Goal: Task Accomplishment & Management: Complete application form

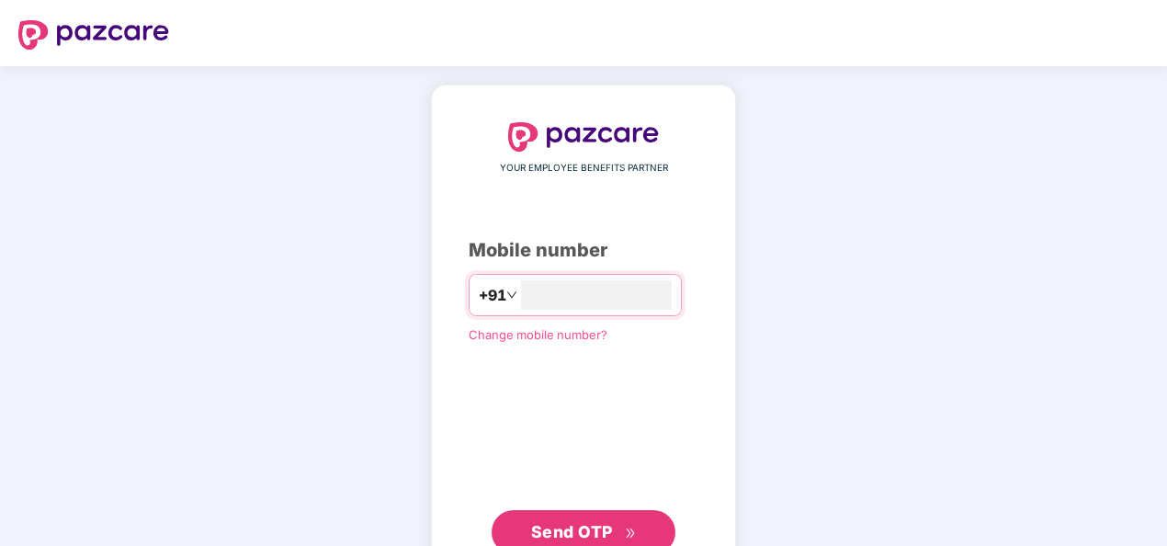
type input "**********"
click at [553, 522] on span "Send OTP" at bounding box center [572, 531] width 82 height 19
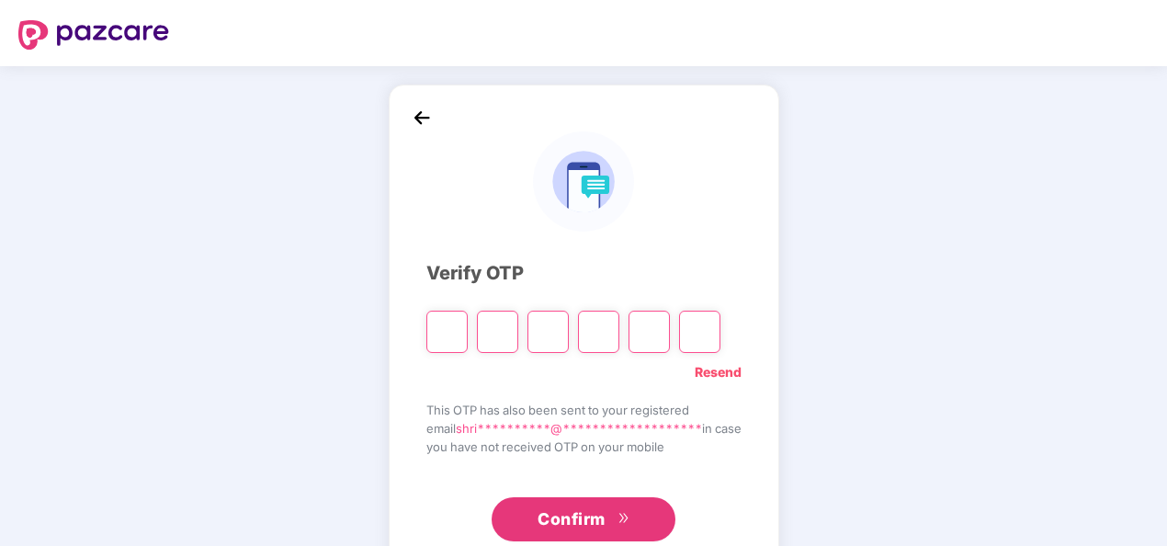
type input "*"
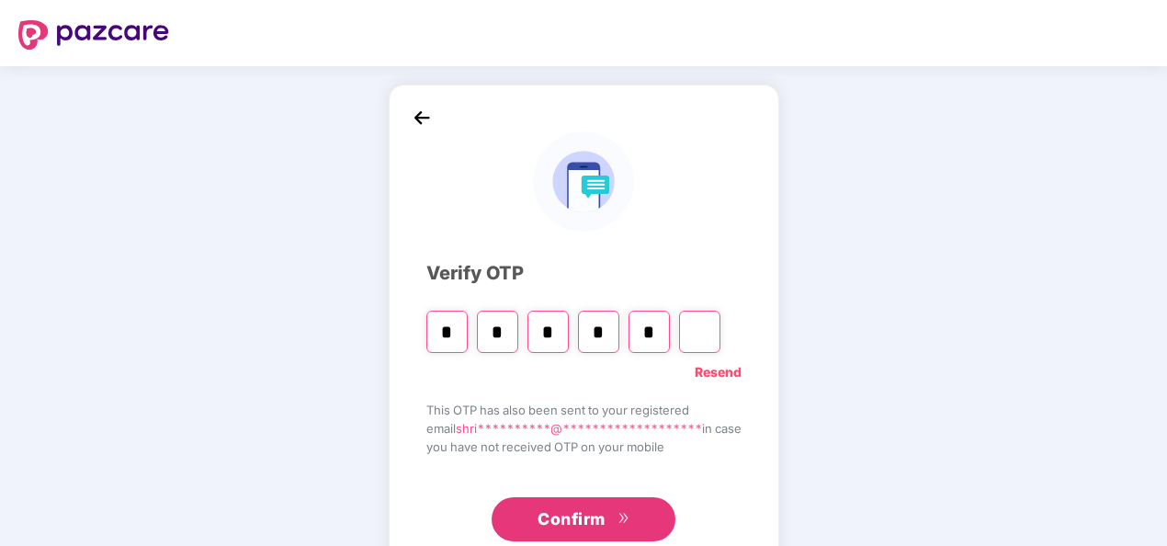
type input "*"
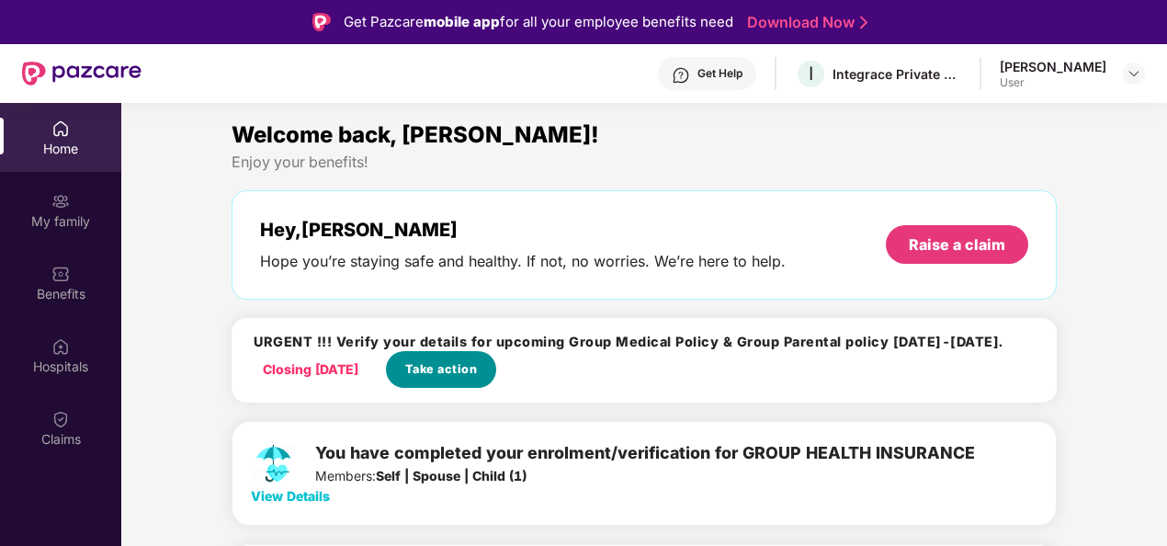
click at [423, 369] on span "Take action" at bounding box center [441, 369] width 73 height 18
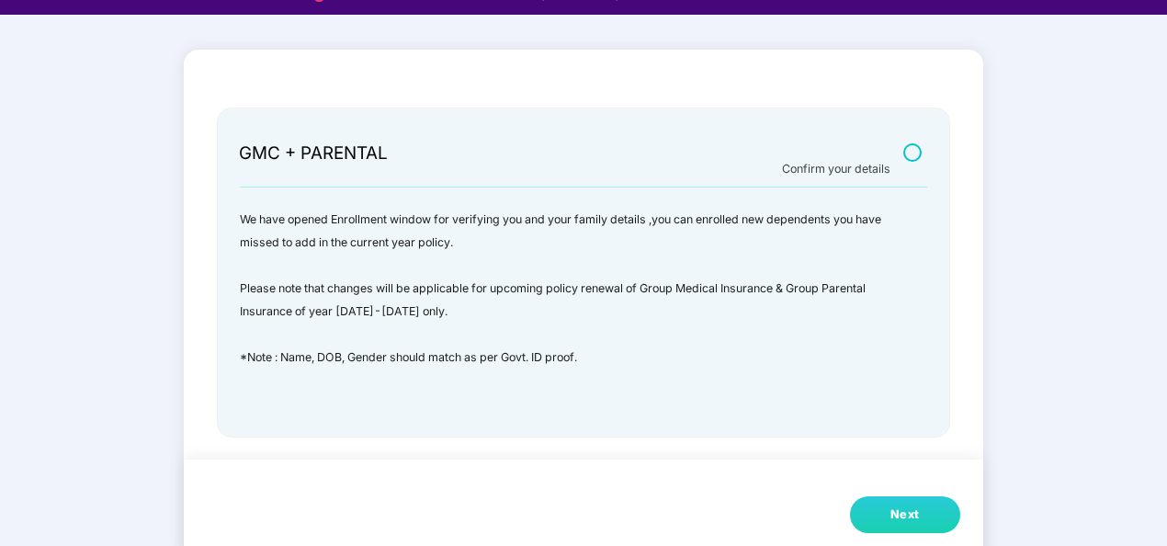
scroll to position [44, 0]
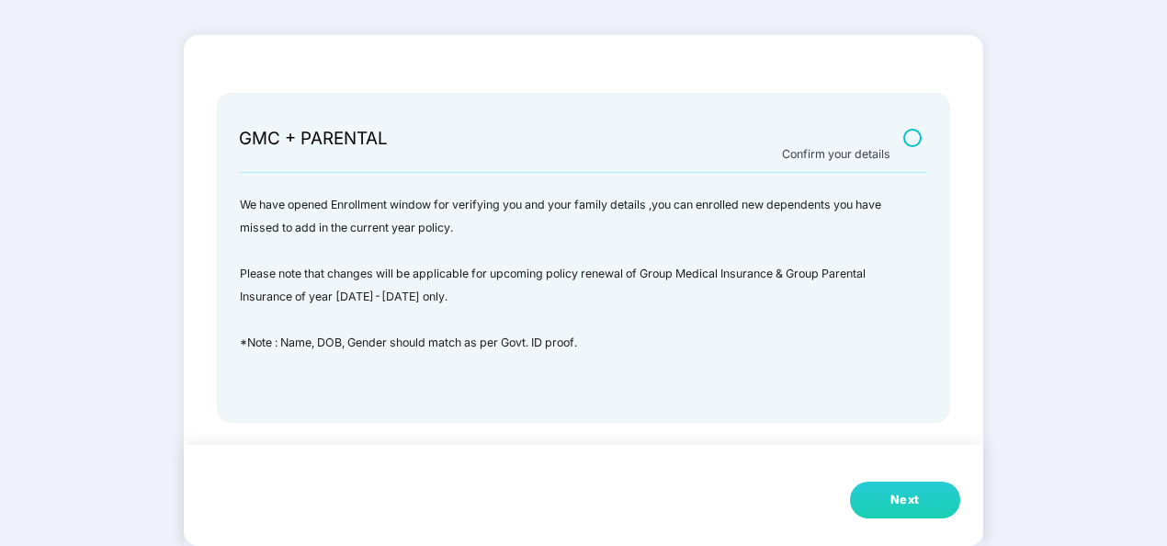
click at [909, 496] on div "Next" at bounding box center [905, 500] width 29 height 18
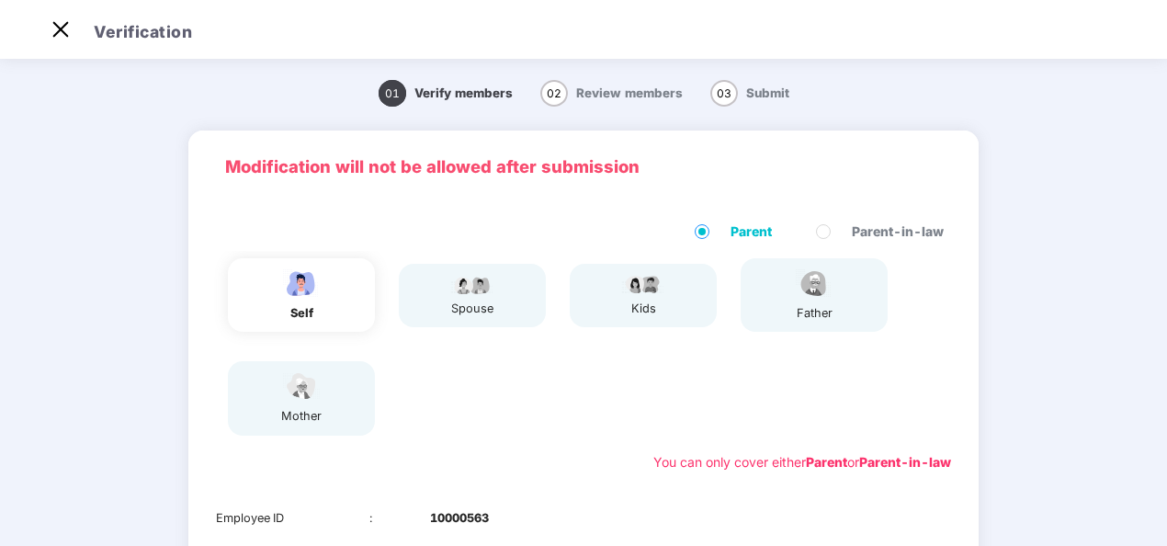
click at [503, 307] on div "spouse" at bounding box center [472, 295] width 147 height 63
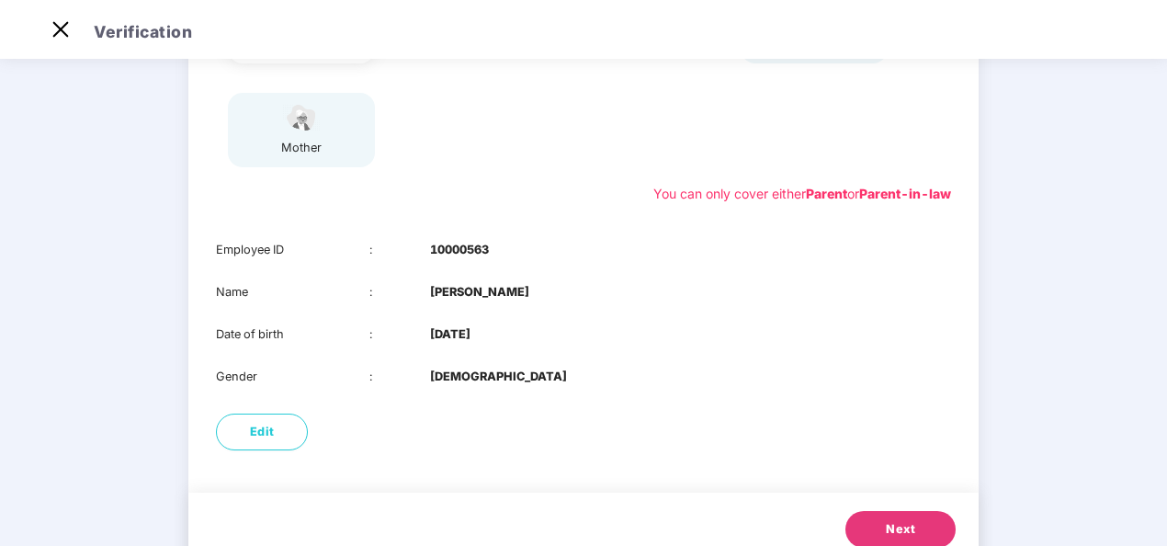
scroll to position [269, 0]
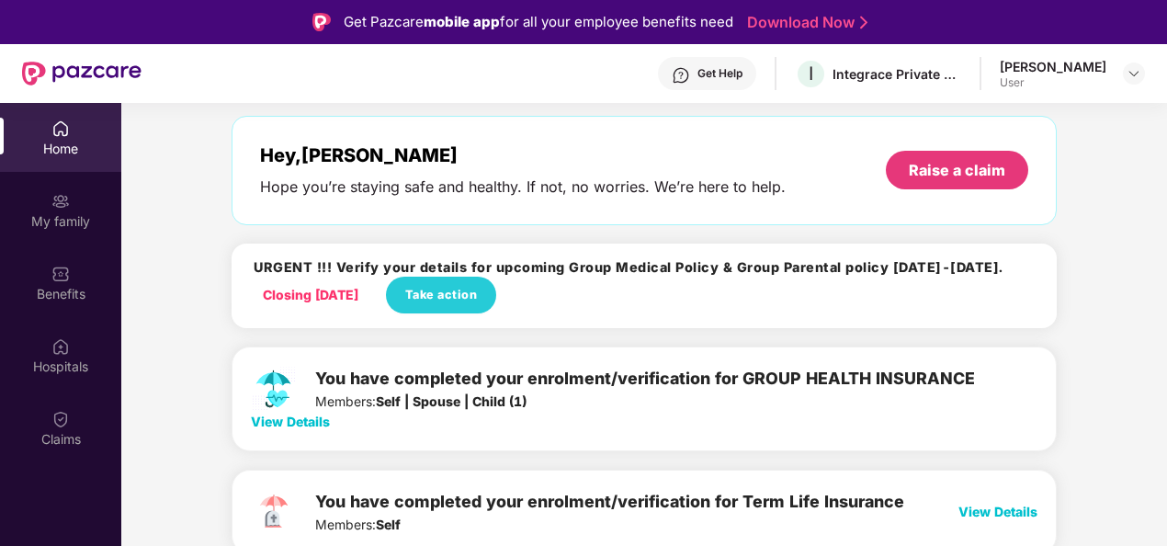
scroll to position [92, 0]
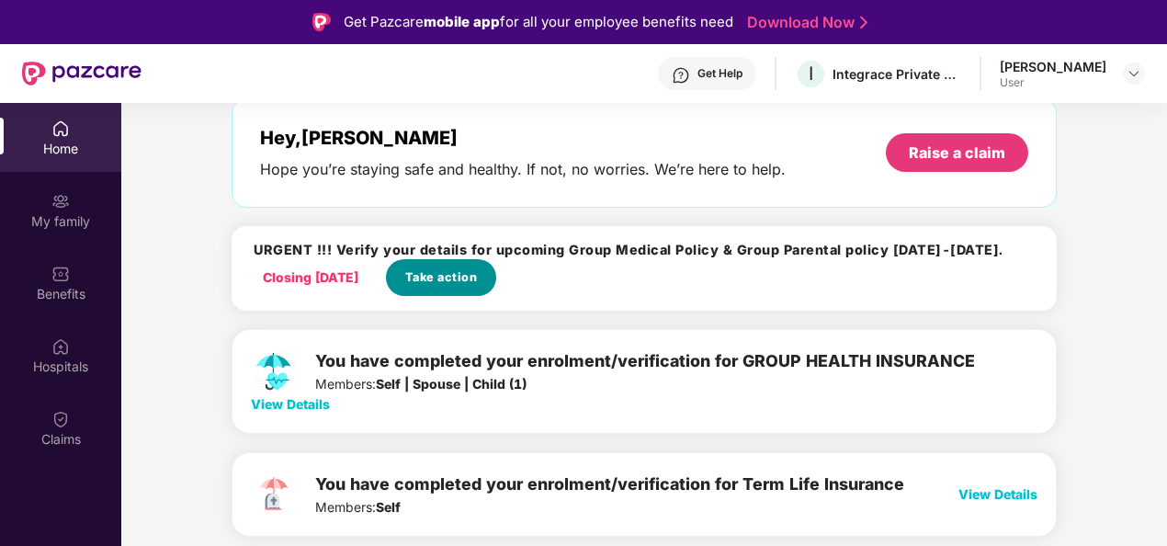
click at [475, 276] on span "Take action" at bounding box center [441, 277] width 73 height 18
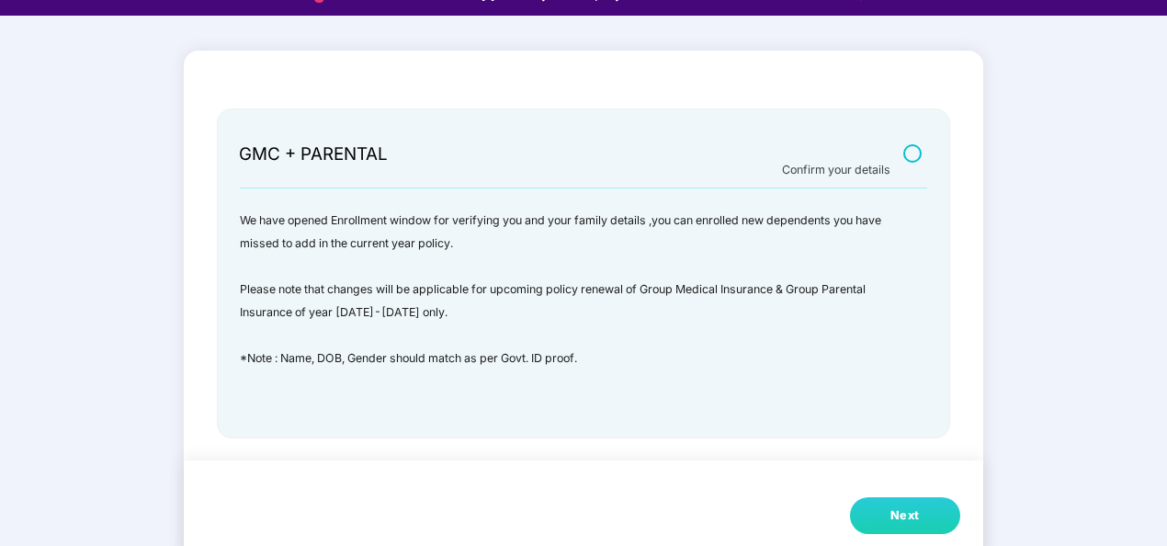
scroll to position [44, 0]
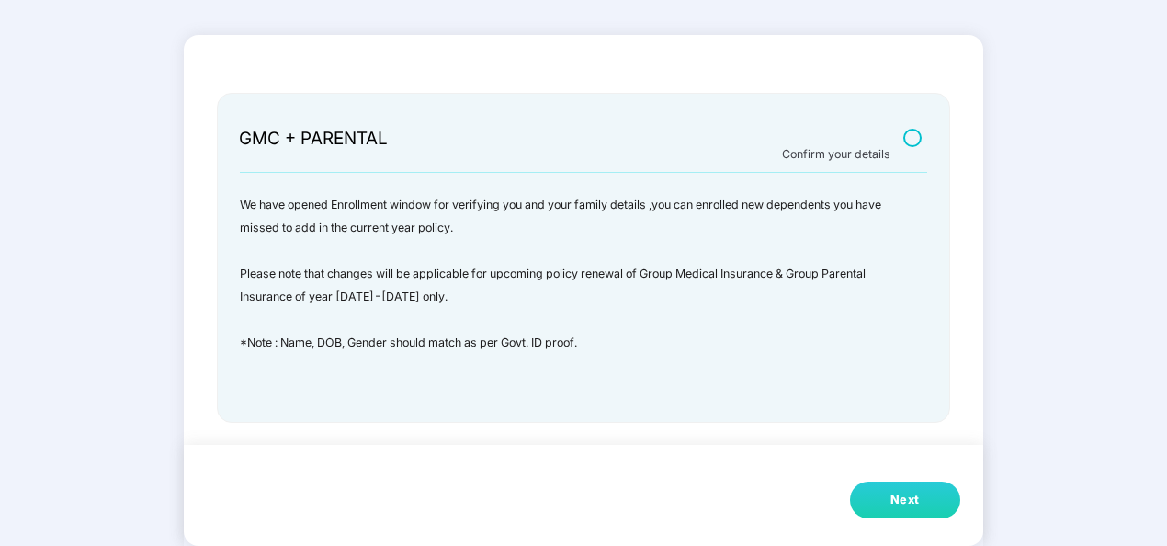
click at [914, 505] on div "Next" at bounding box center [905, 500] width 29 height 18
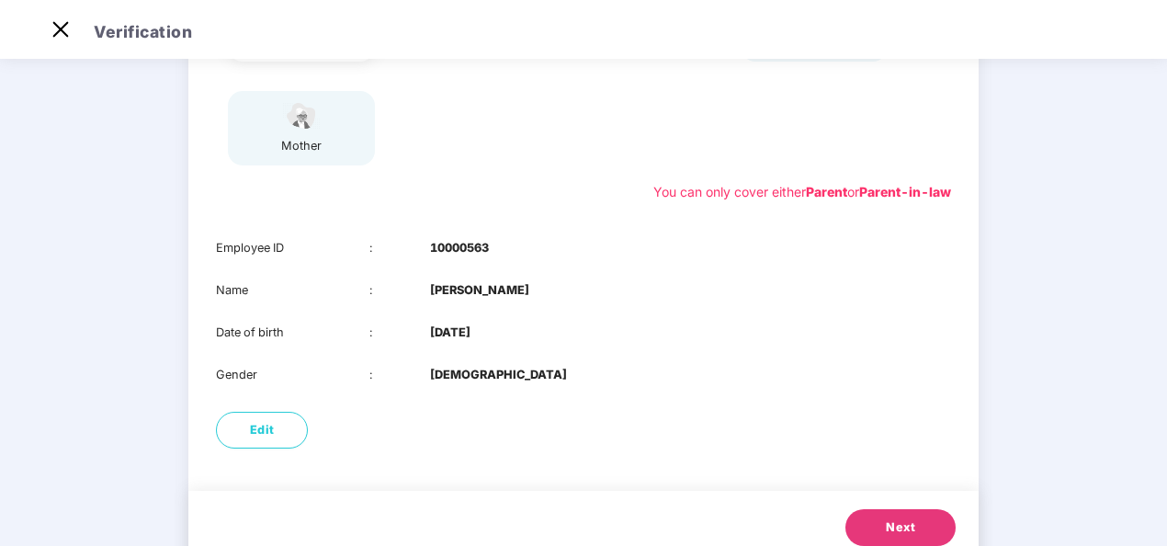
scroll to position [331, 0]
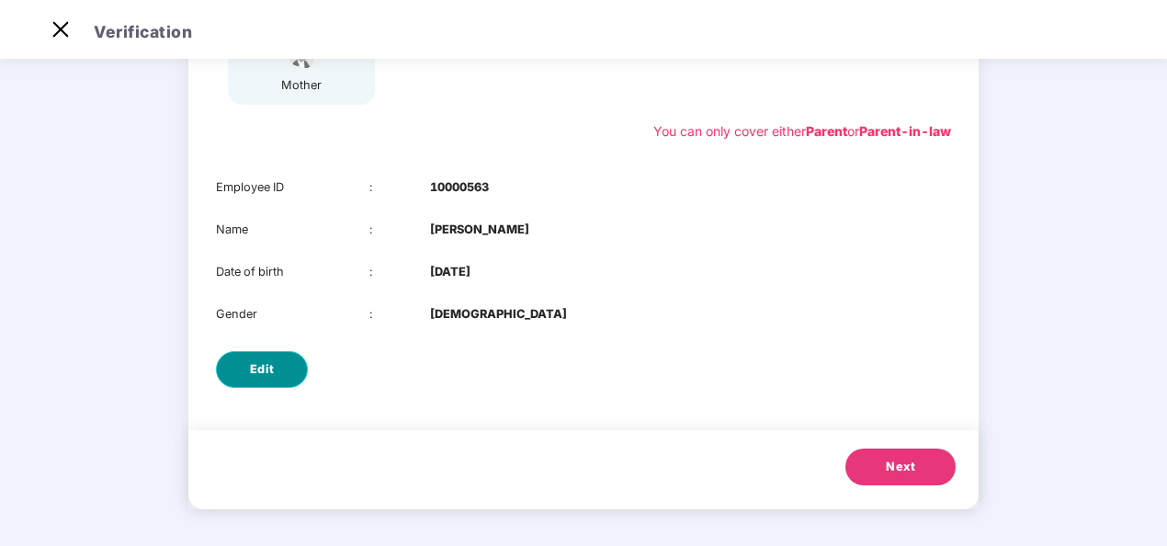
click at [278, 377] on button "Edit" at bounding box center [262, 369] width 92 height 37
select select "****"
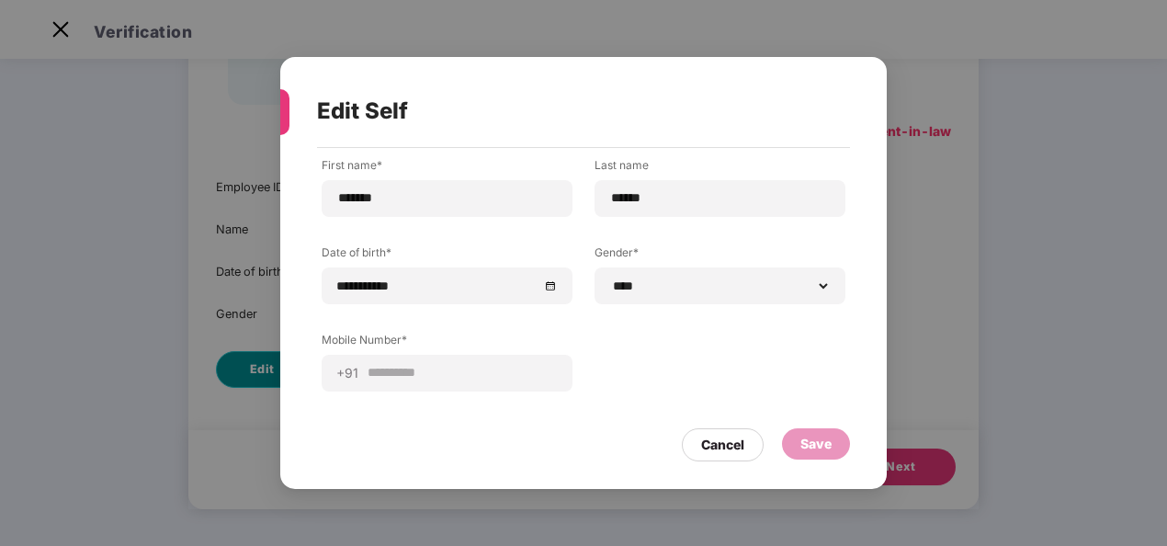
scroll to position [0, 0]
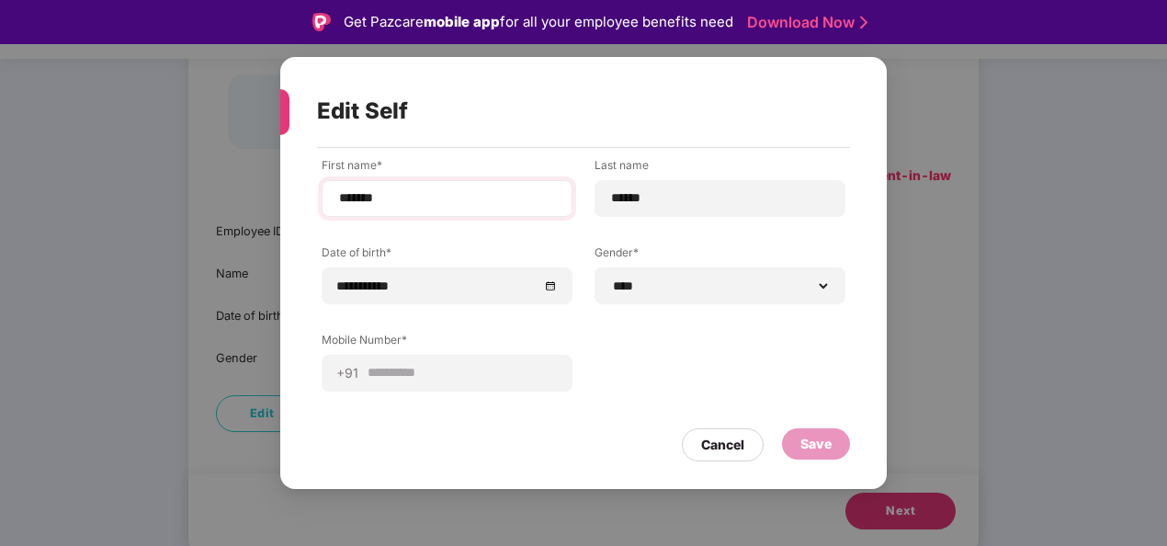
click at [417, 182] on div "*******" at bounding box center [447, 198] width 251 height 37
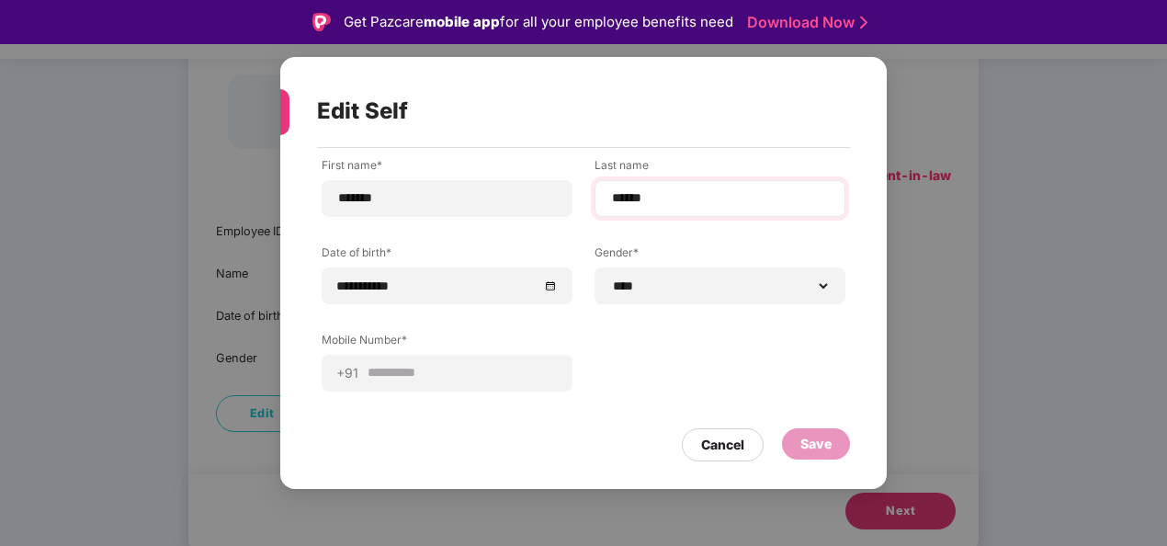
click at [715, 186] on div "******" at bounding box center [720, 198] width 251 height 37
click at [750, 448] on div "Cancel" at bounding box center [723, 444] width 82 height 33
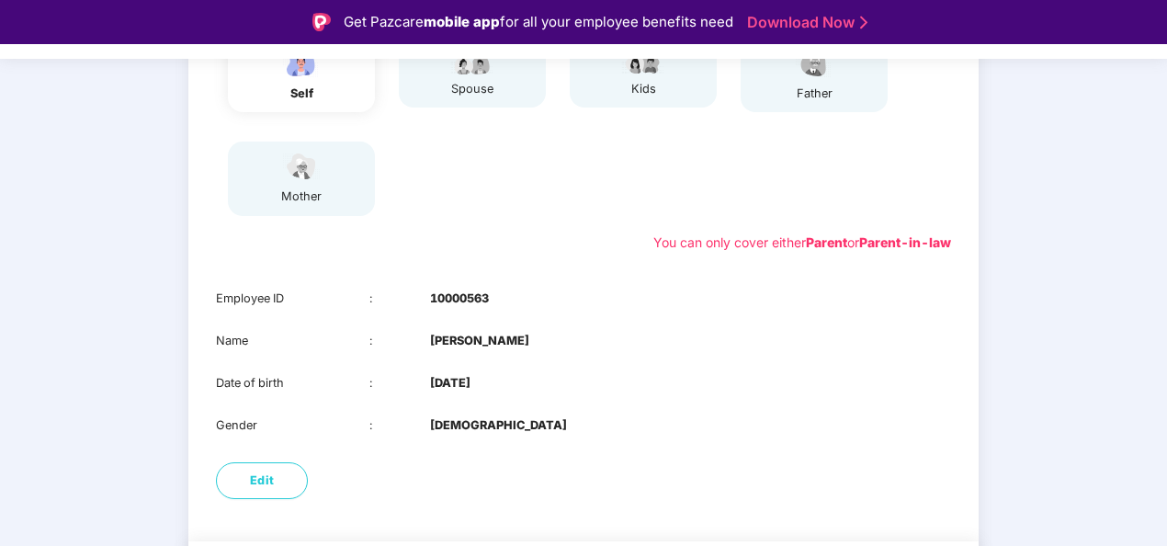
scroll to position [55, 0]
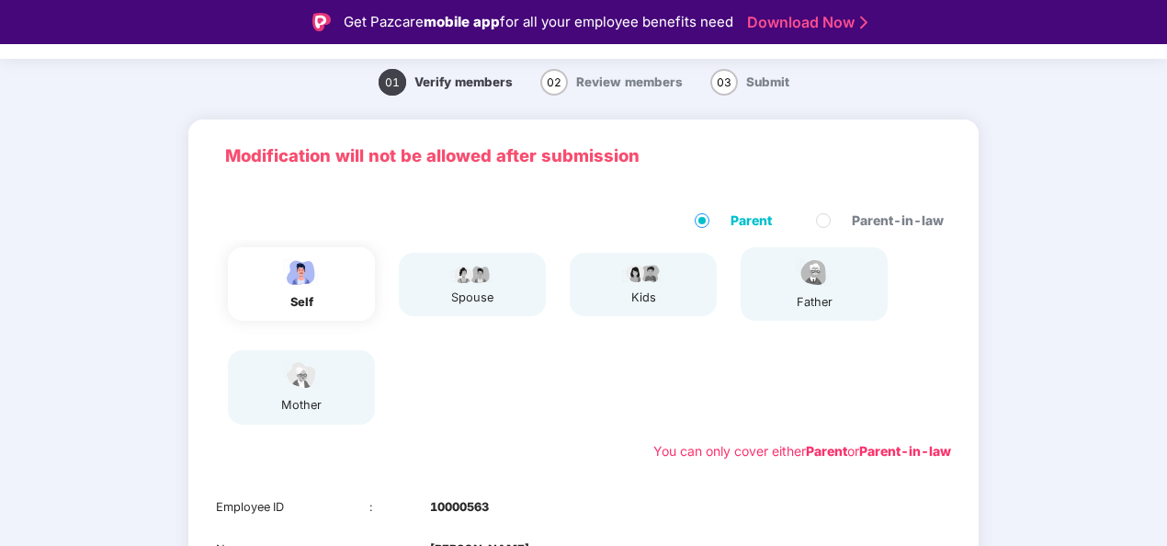
click at [470, 316] on div "spouse" at bounding box center [465, 284] width 171 height 78
click at [478, 305] on div "spouse" at bounding box center [472, 298] width 46 height 18
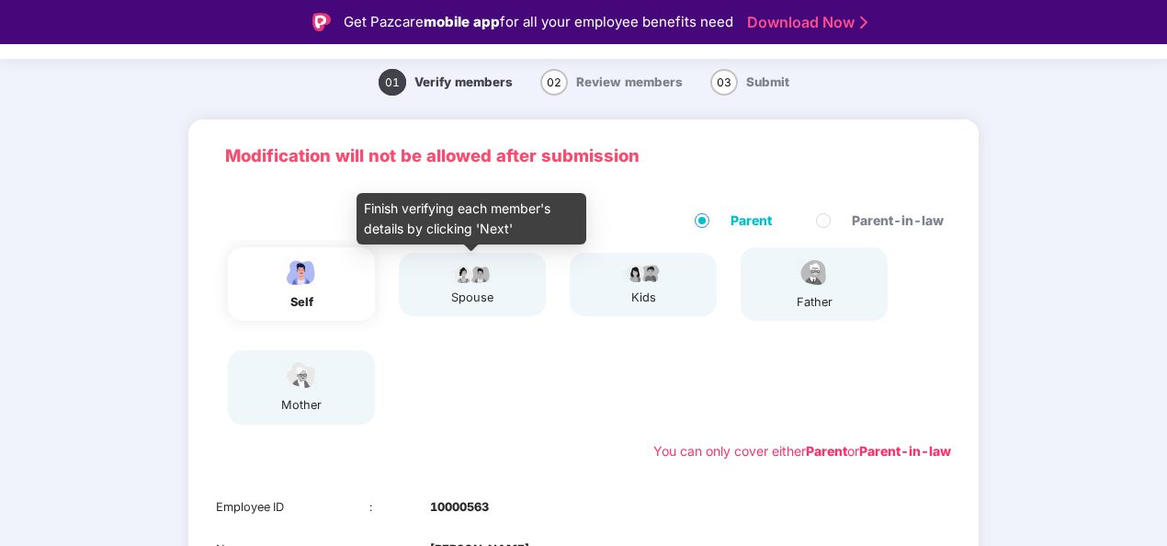
click at [466, 280] on img at bounding box center [472, 273] width 46 height 22
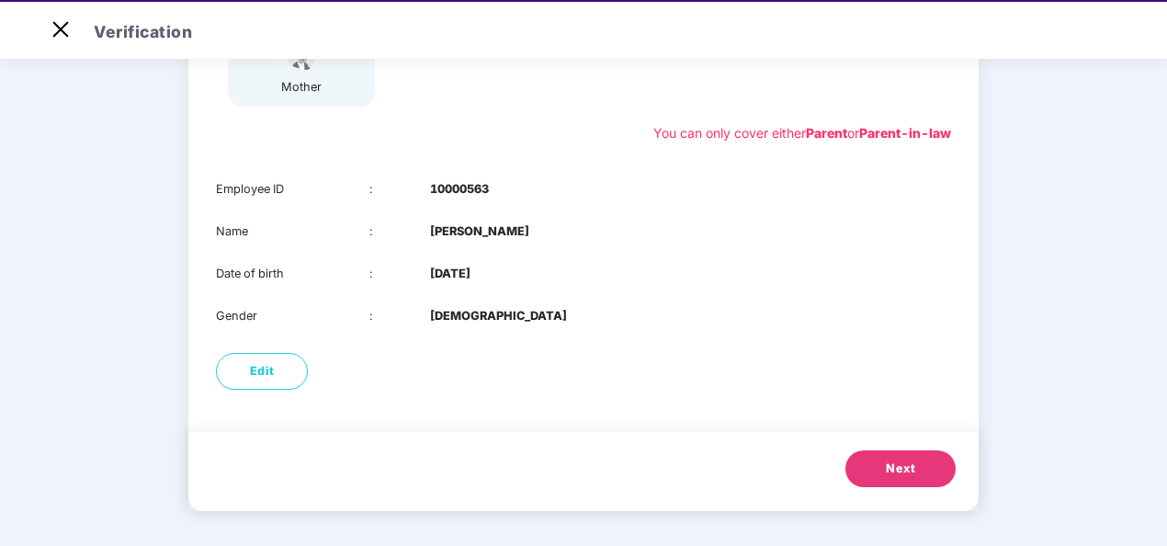
scroll to position [44, 0]
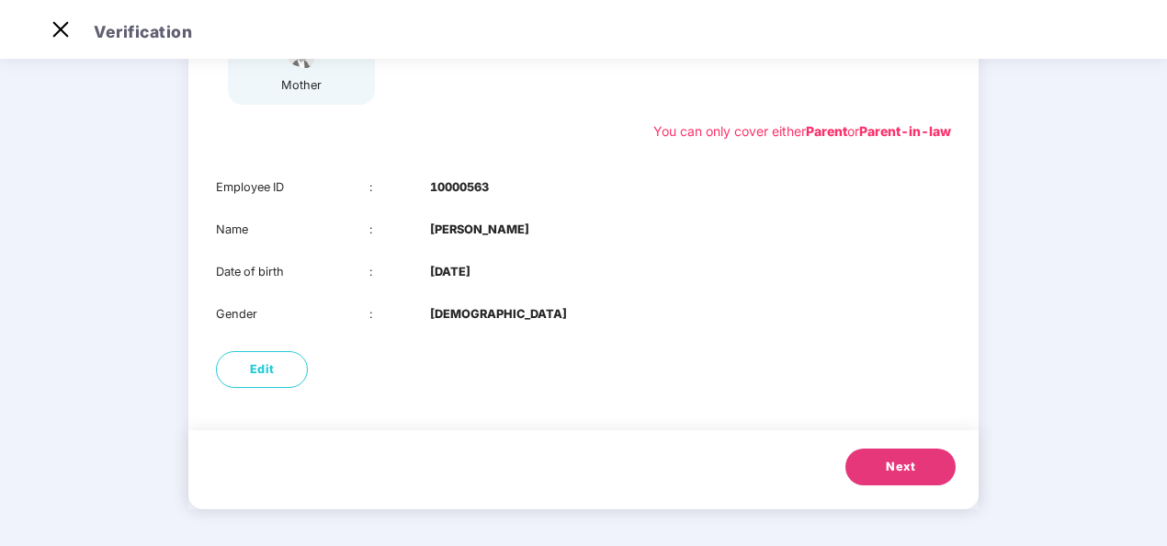
click at [869, 461] on button "Next" at bounding box center [901, 466] width 110 height 37
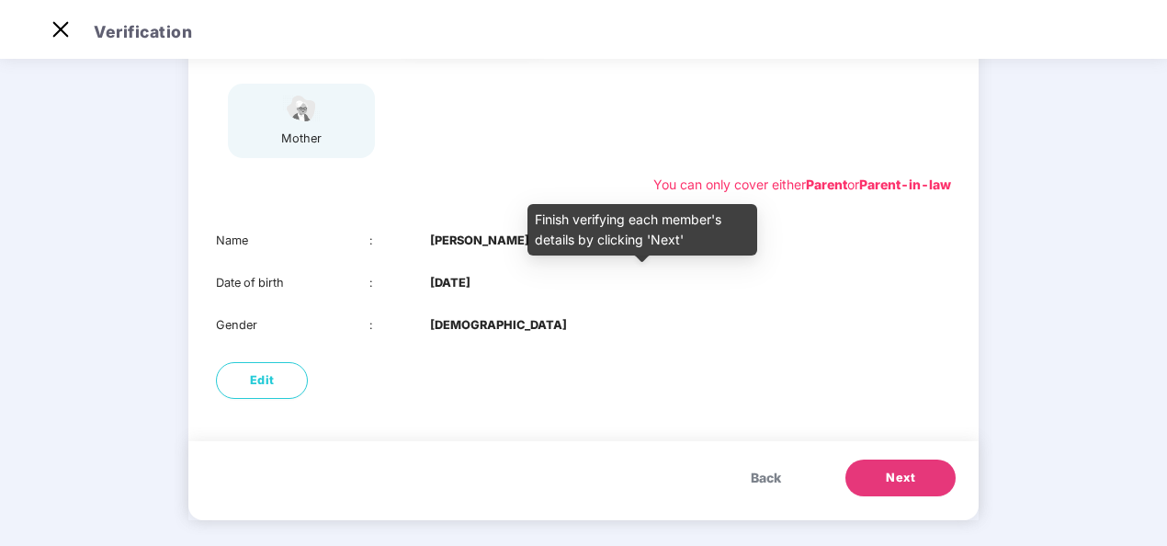
scroll to position [289, 0]
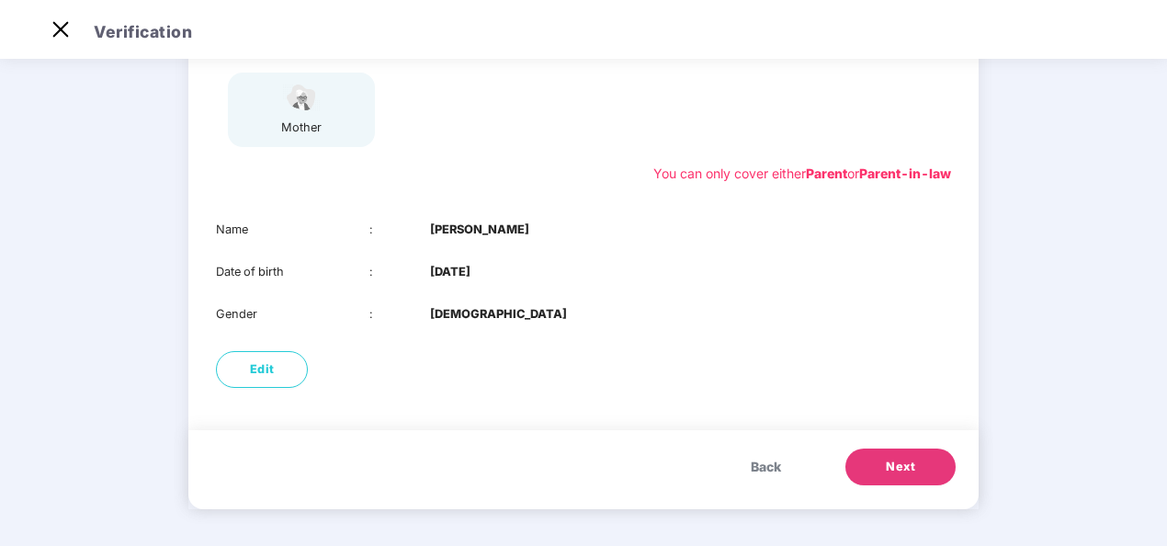
click at [887, 471] on span "Next" at bounding box center [900, 467] width 29 height 18
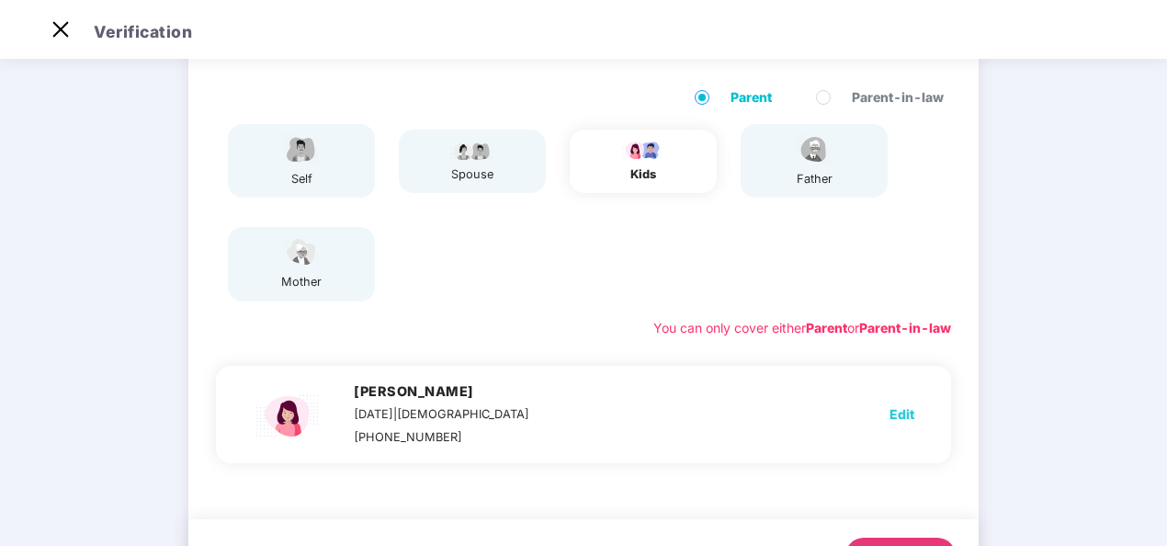
scroll to position [131, 0]
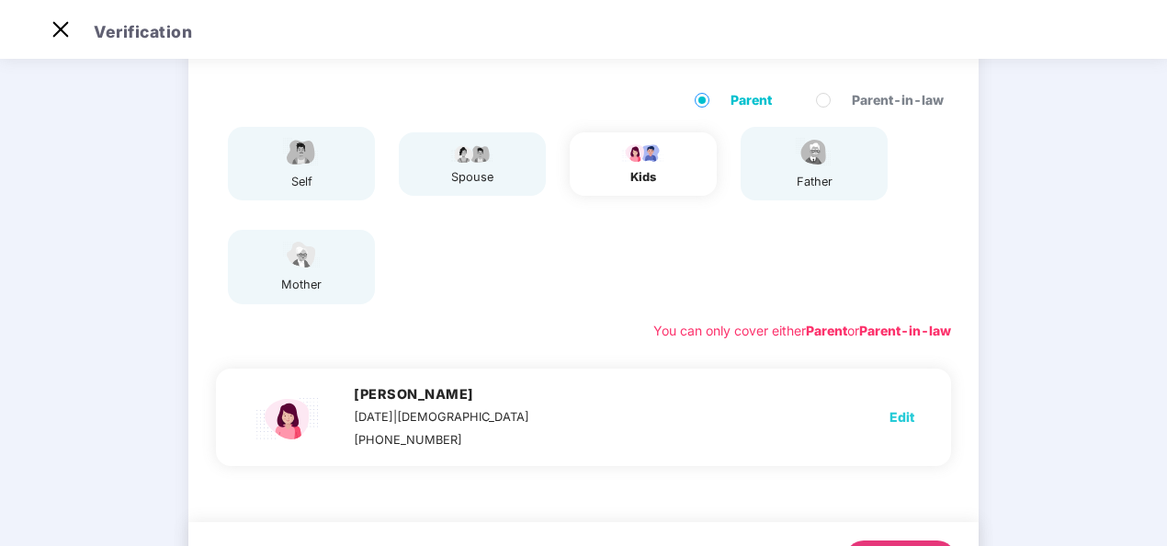
click at [488, 164] on div "spouse" at bounding box center [472, 164] width 46 height 45
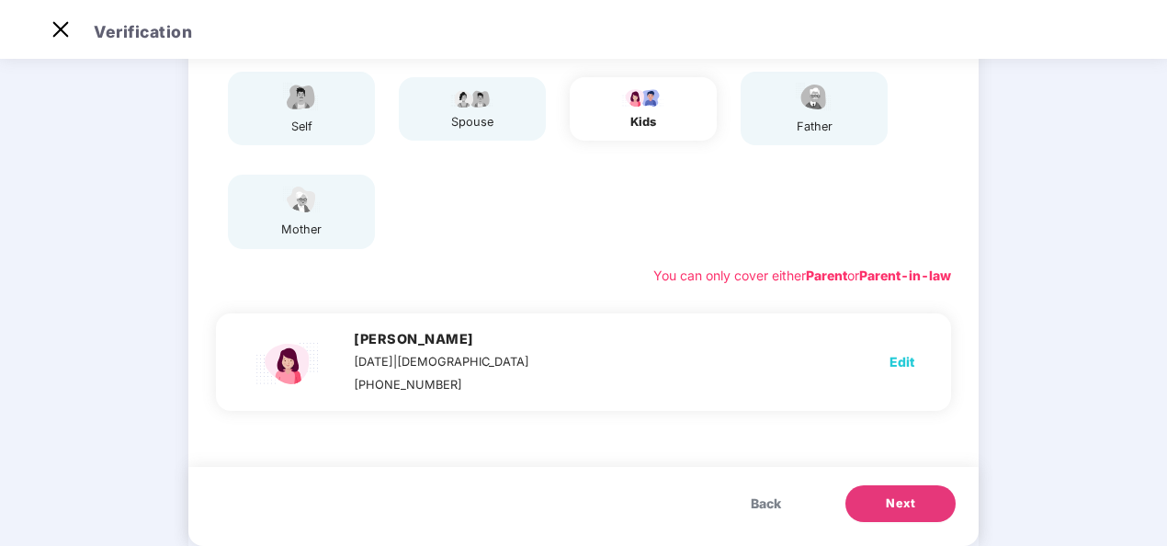
scroll to position [223, 0]
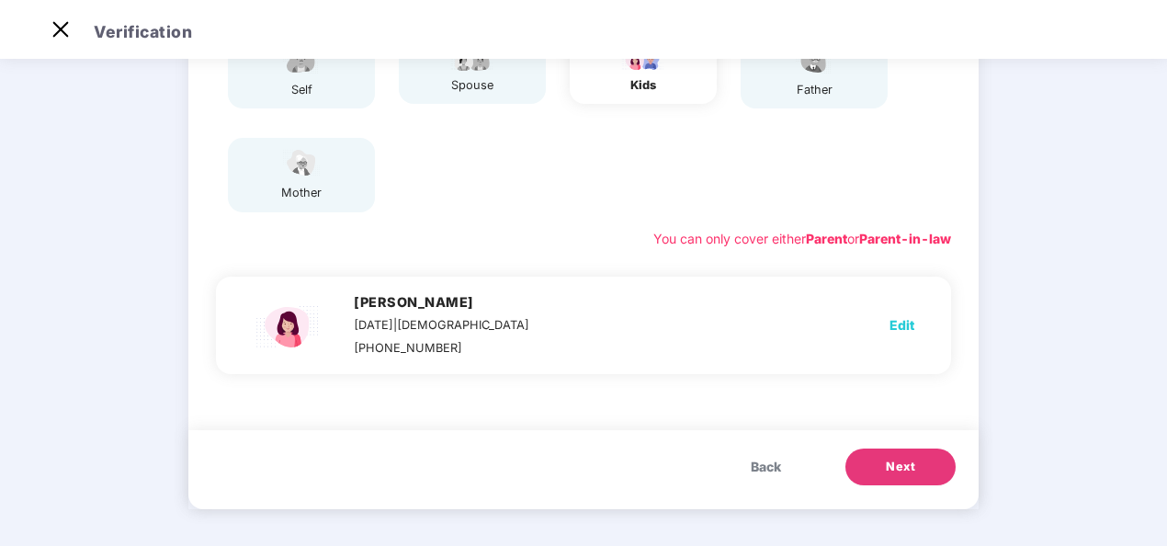
click at [901, 460] on span "Next" at bounding box center [900, 467] width 29 height 18
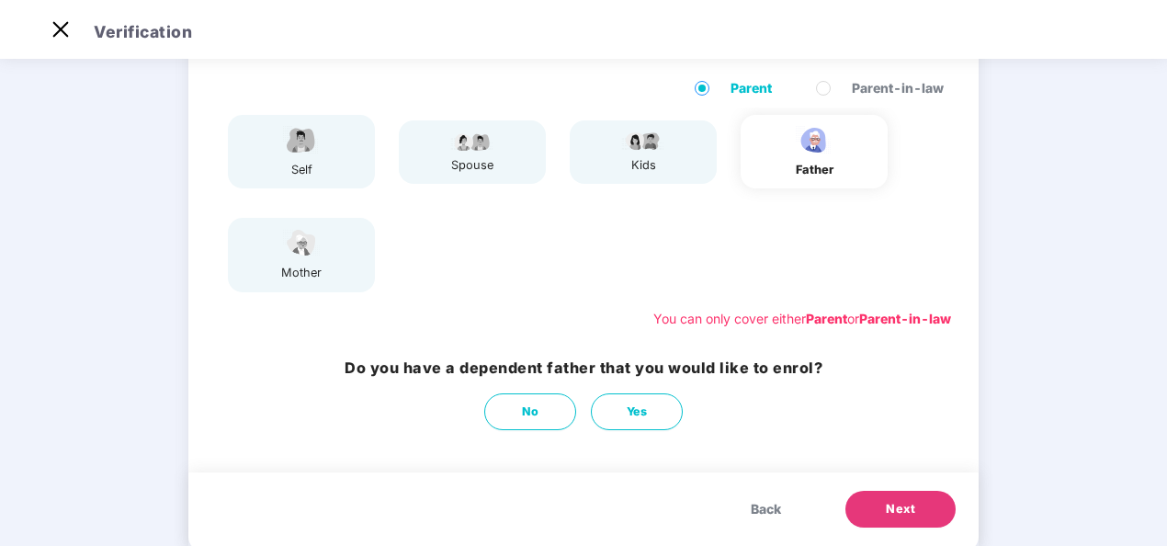
scroll to position [184, 0]
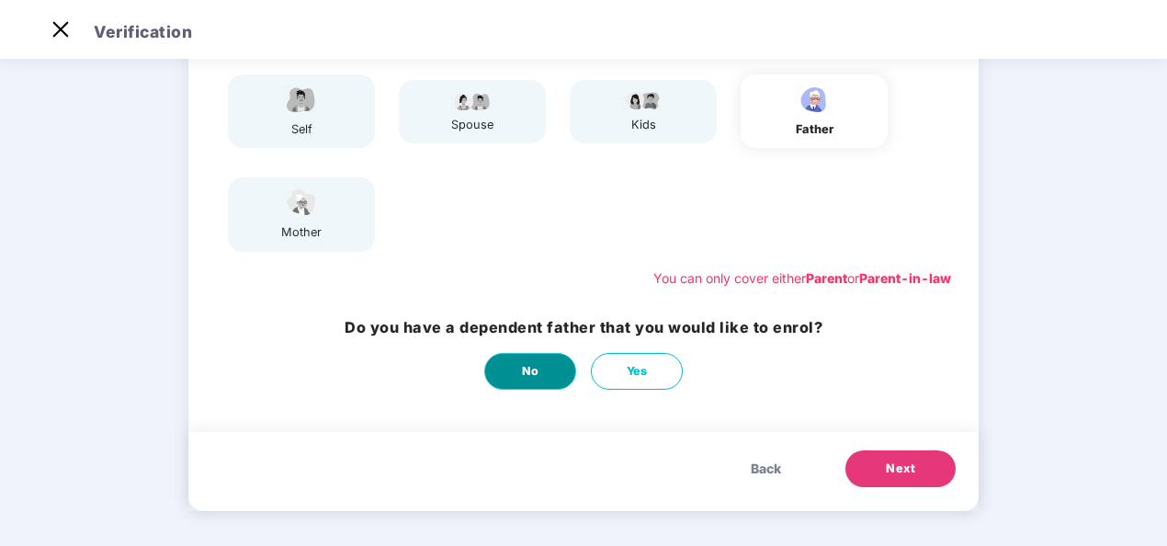
click at [522, 369] on span "No" at bounding box center [530, 371] width 17 height 18
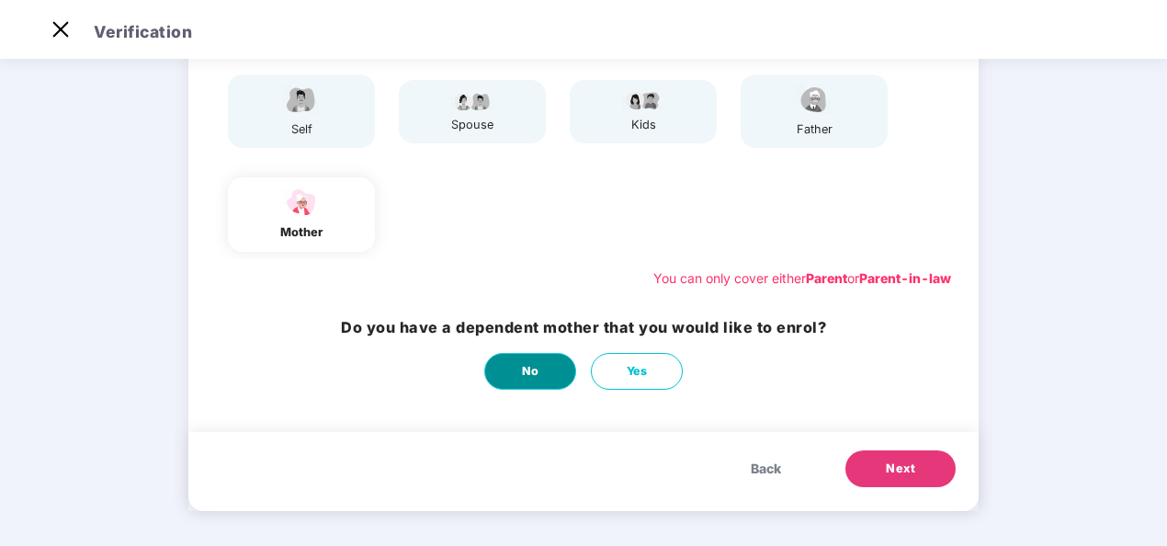
scroll to position [0, 0]
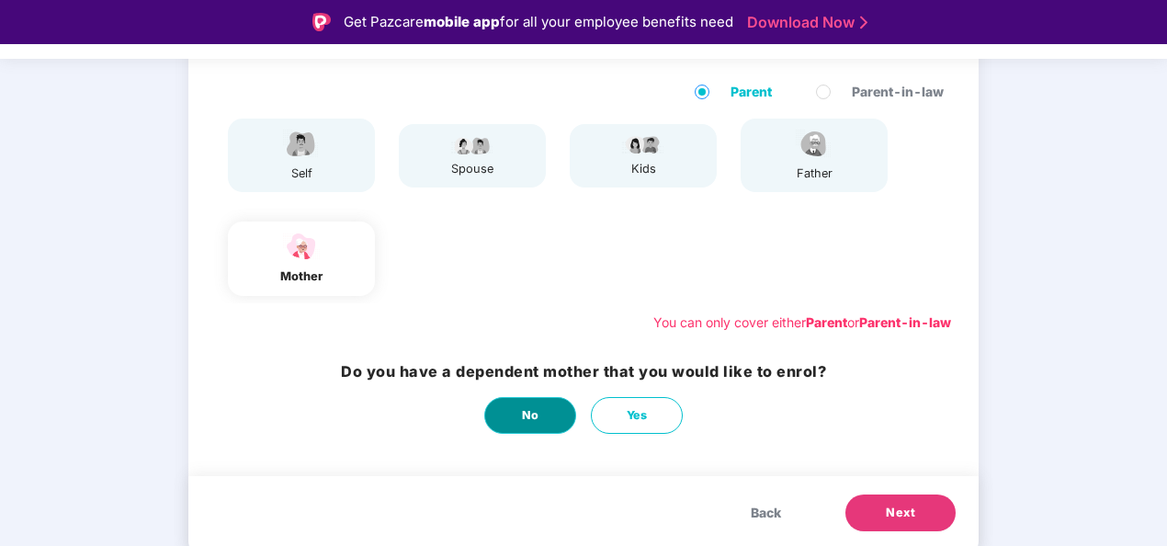
click at [548, 423] on button "No" at bounding box center [530, 415] width 92 height 37
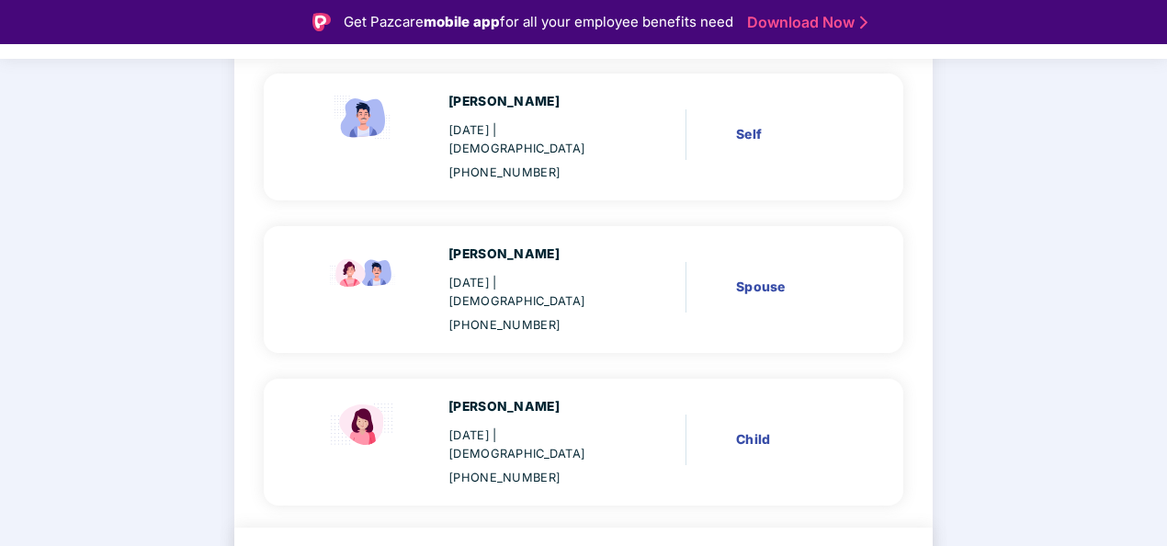
scroll to position [228, 0]
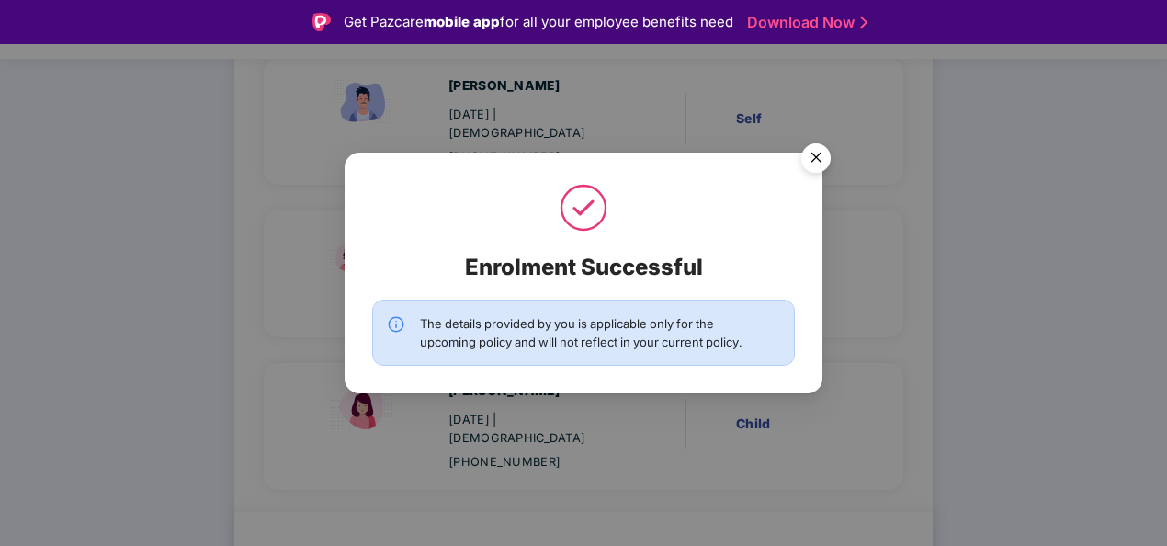
click at [829, 160] on img "Close" at bounding box center [815, 160] width 51 height 51
